Goal: Feedback & Contribution: Leave review/rating

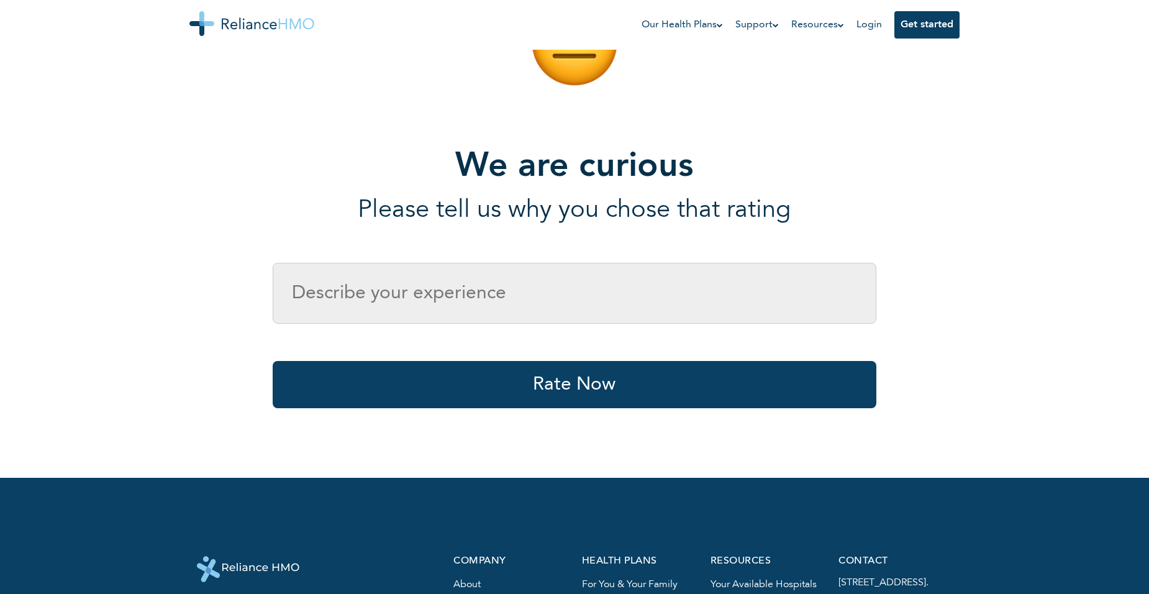
scroll to position [99, 0]
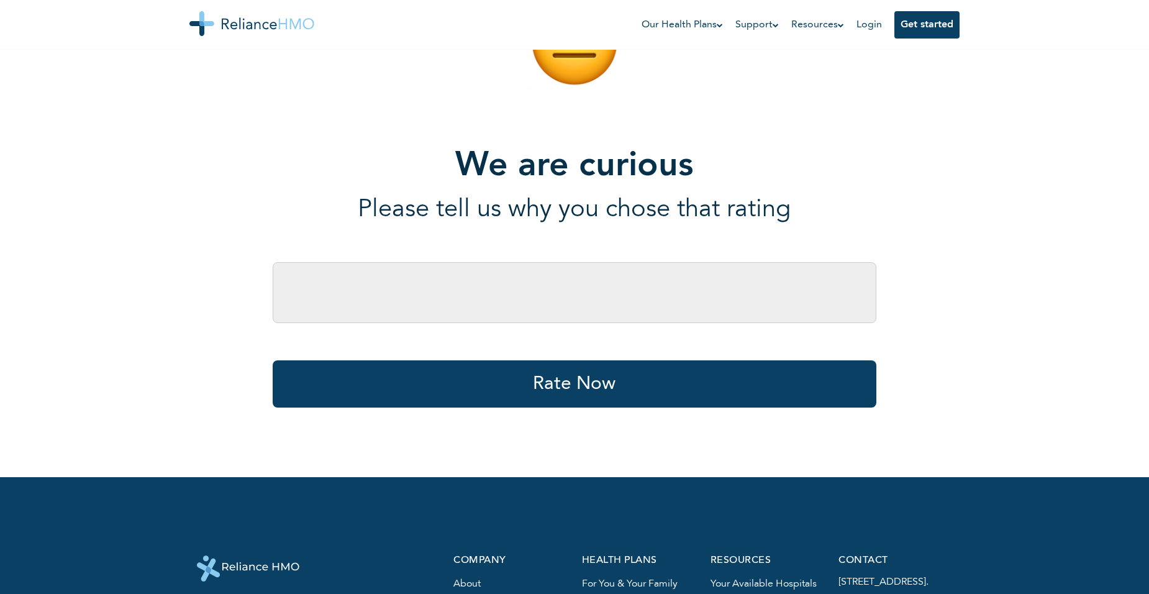
click at [553, 295] on input "text" at bounding box center [575, 292] width 604 height 61
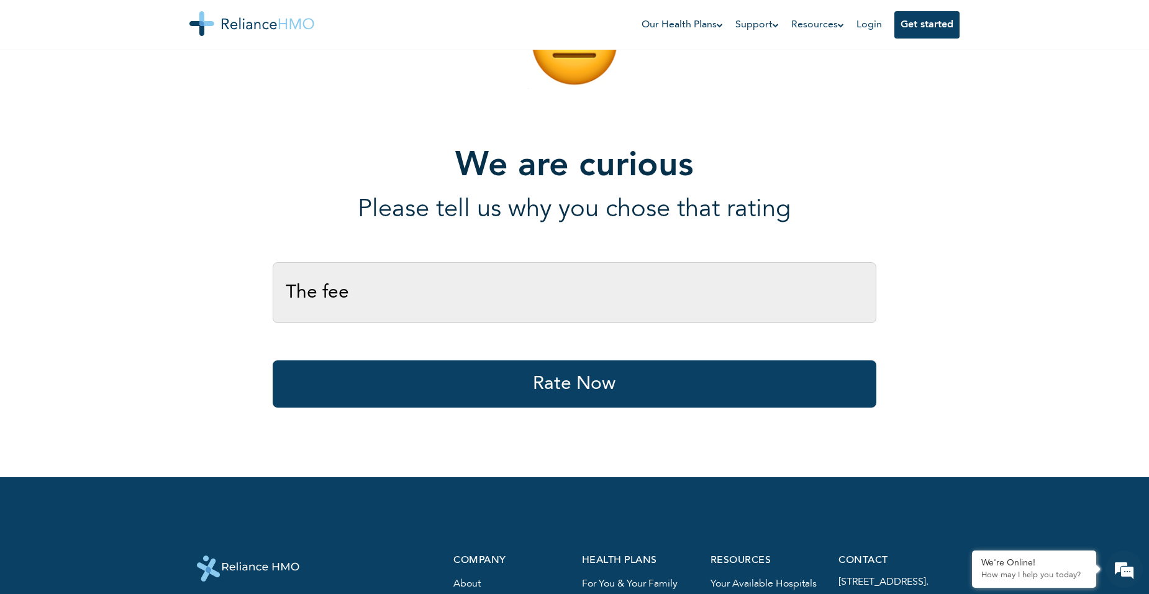
scroll to position [0, 0]
type input "T"
type input "I"
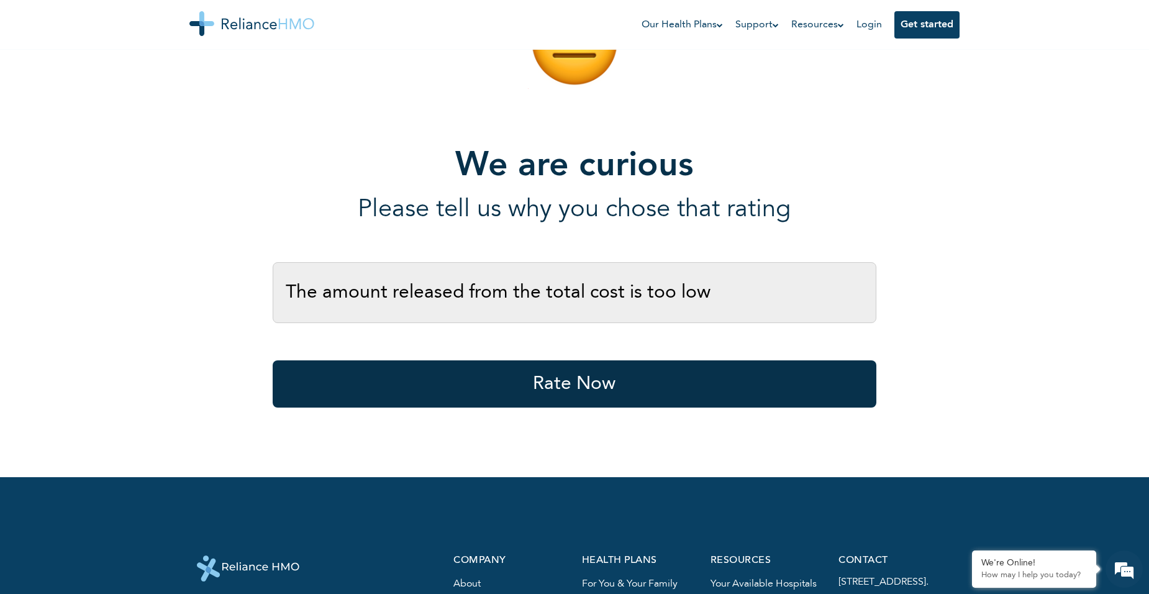
type input "The amount released from the total cost is too low"
click at [555, 383] on button "Rate Now" at bounding box center [575, 383] width 604 height 47
